Goal: Task Accomplishment & Management: Manage account settings

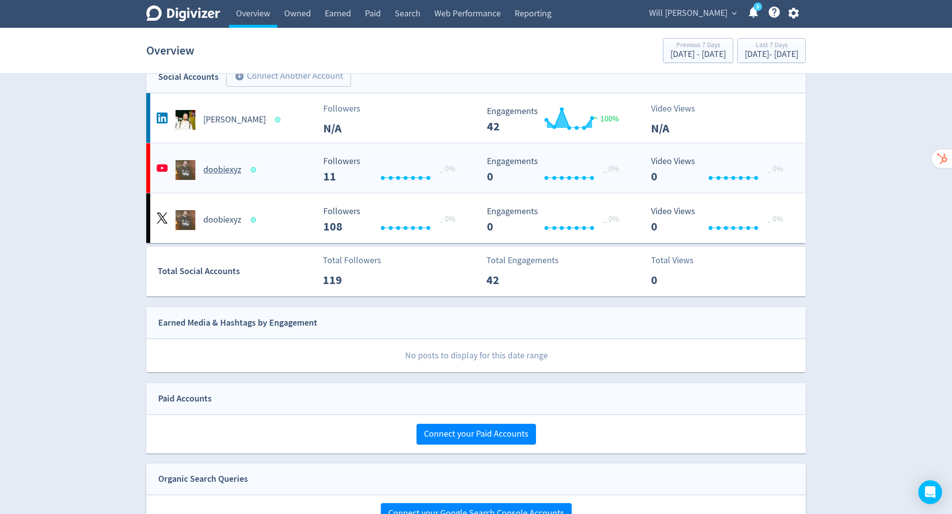
scroll to position [60, 0]
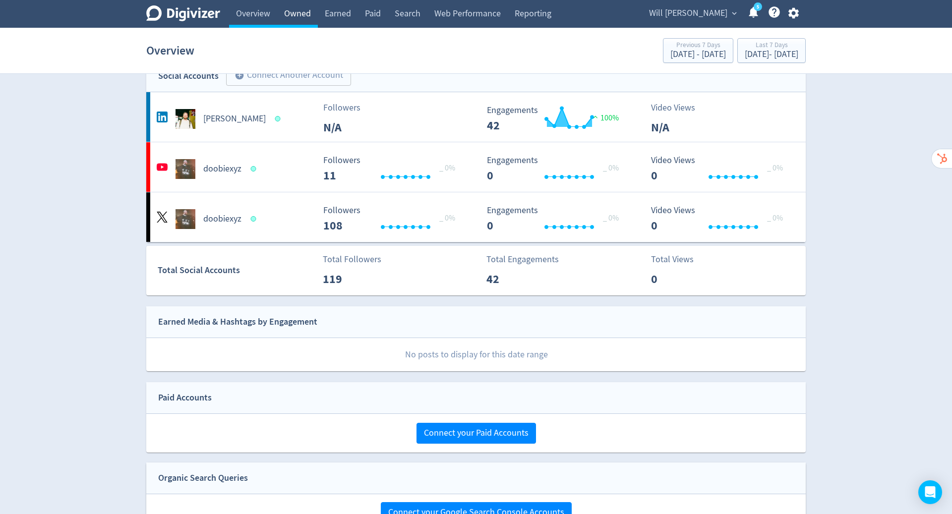
click at [305, 15] on link "Owned" at bounding box center [297, 14] width 41 height 28
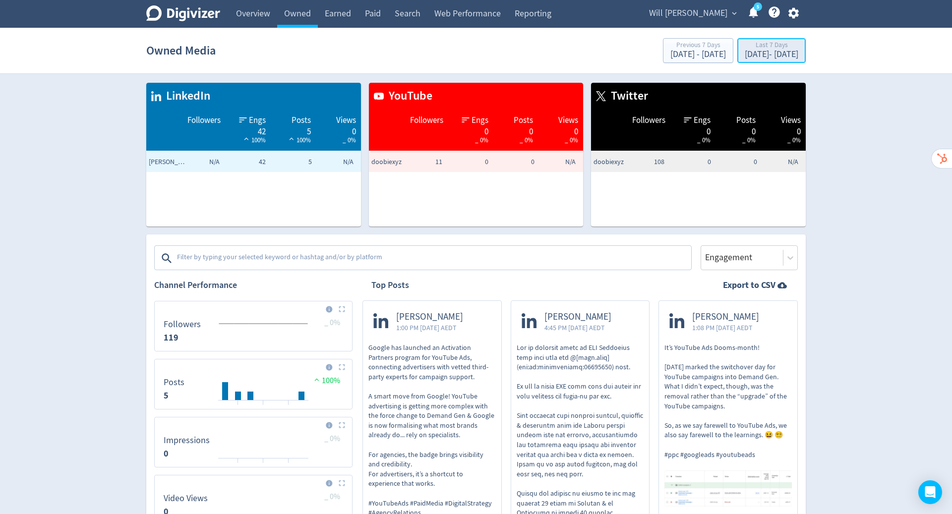
click at [760, 55] on div "[DATE] - [DATE]" at bounding box center [772, 54] width 54 height 9
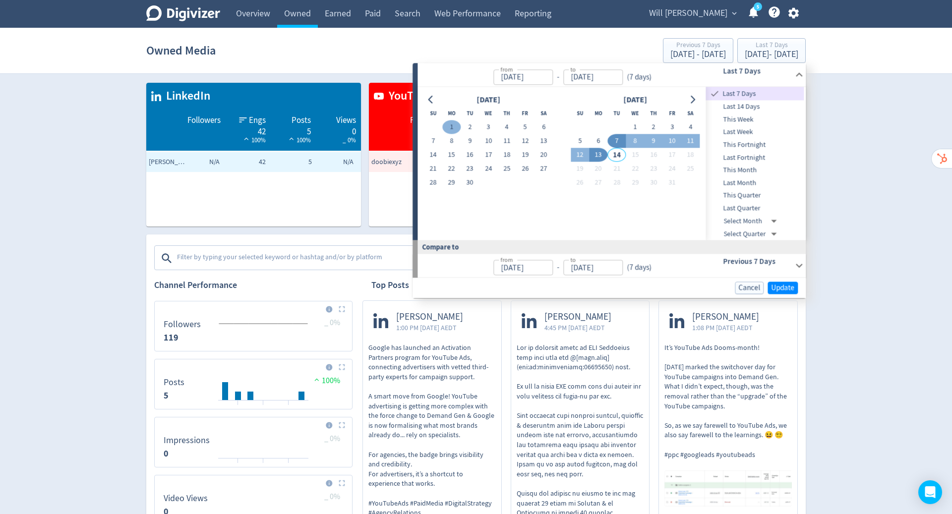
click at [454, 130] on button "1" at bounding box center [451, 127] width 18 height 14
type input "[DATE]"
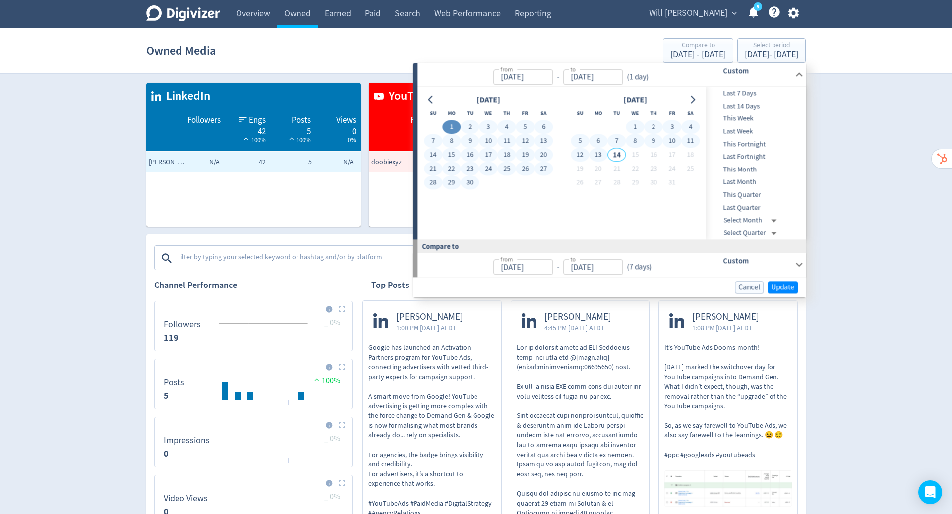
click at [598, 154] on button "13" at bounding box center [598, 155] width 18 height 14
type input "[DATE]"
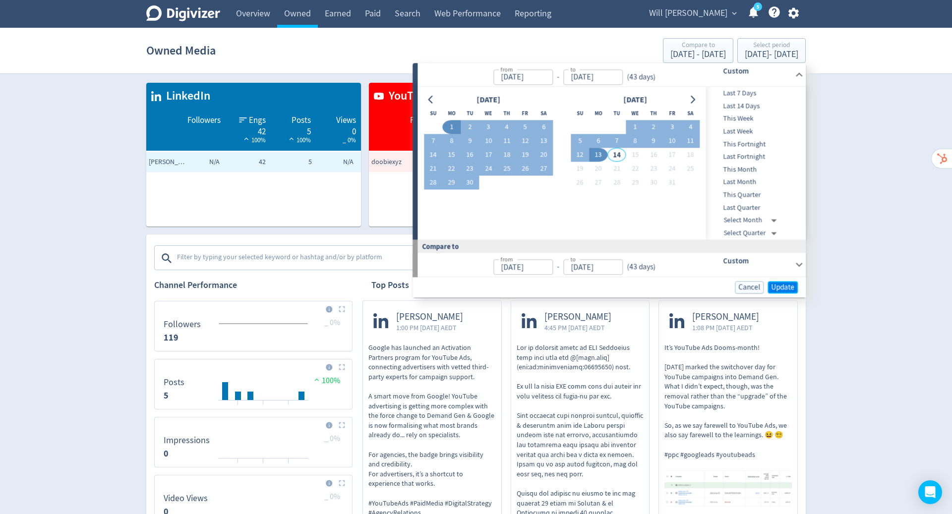
click at [787, 284] on span "Update" at bounding box center [782, 287] width 23 height 7
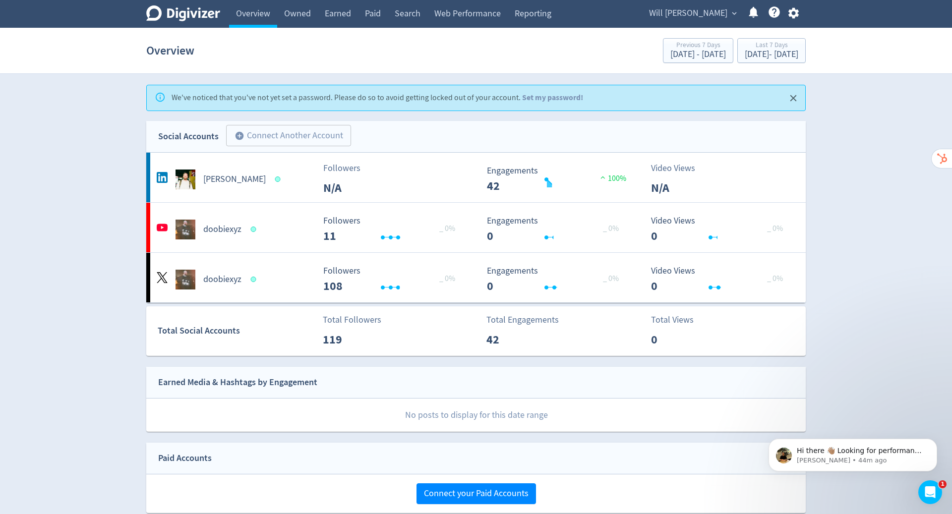
click at [796, 12] on icon "button" at bounding box center [793, 13] width 10 height 11
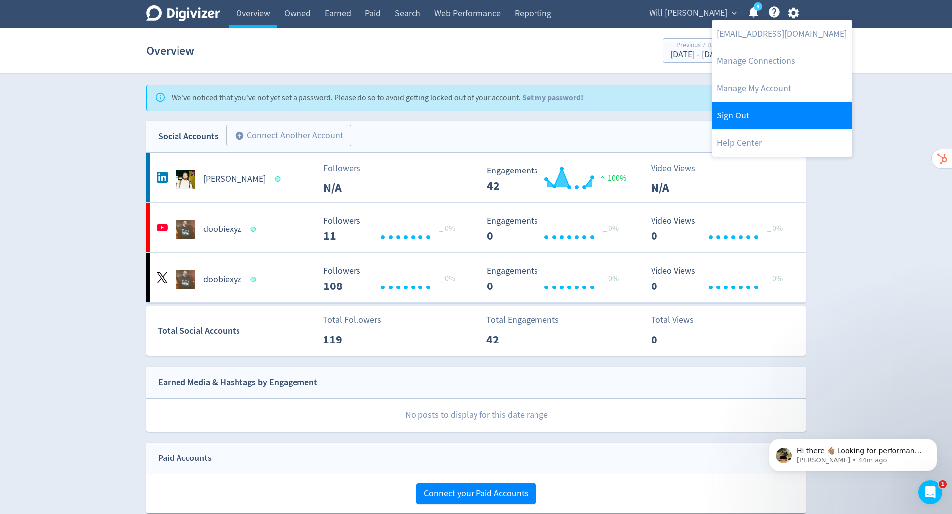
click at [755, 110] on link "Sign Out" at bounding box center [782, 115] width 140 height 27
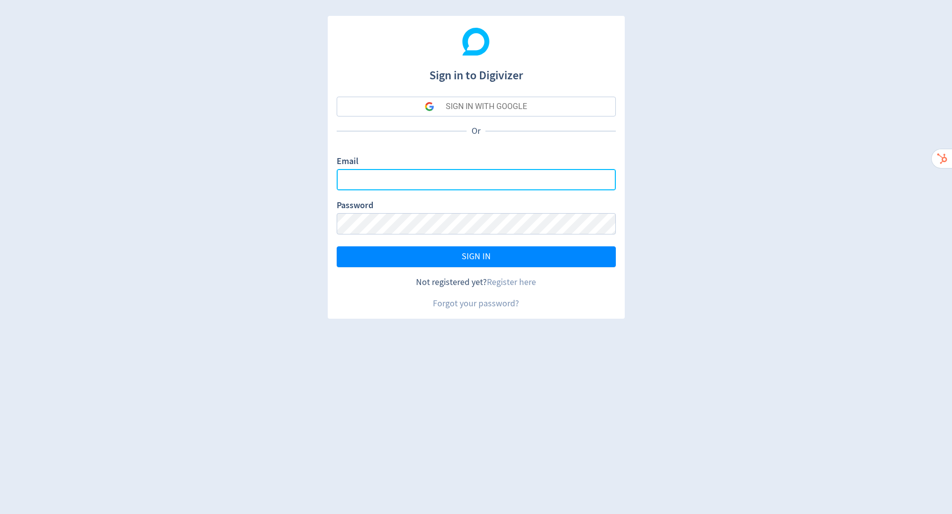
click at [532, 178] on input "Email" at bounding box center [476, 179] width 279 height 21
type input "hugo.mcmanus@digivizer.com"
